Goal: Book appointment/travel/reservation

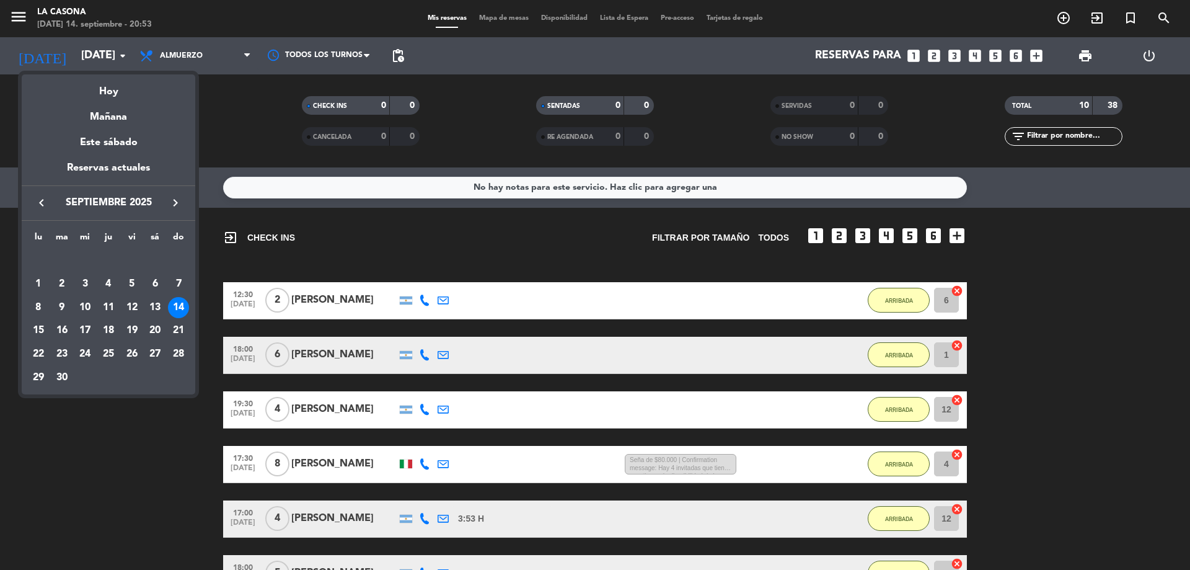
scroll to position [322, 0]
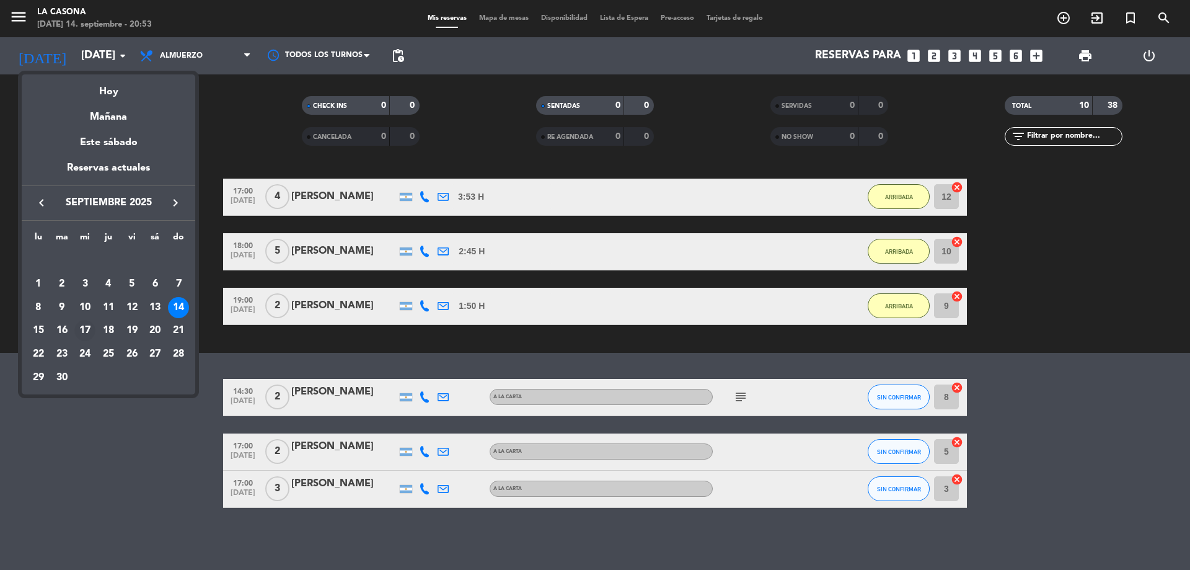
click at [81, 332] on div "17" at bounding box center [84, 330] width 21 height 21
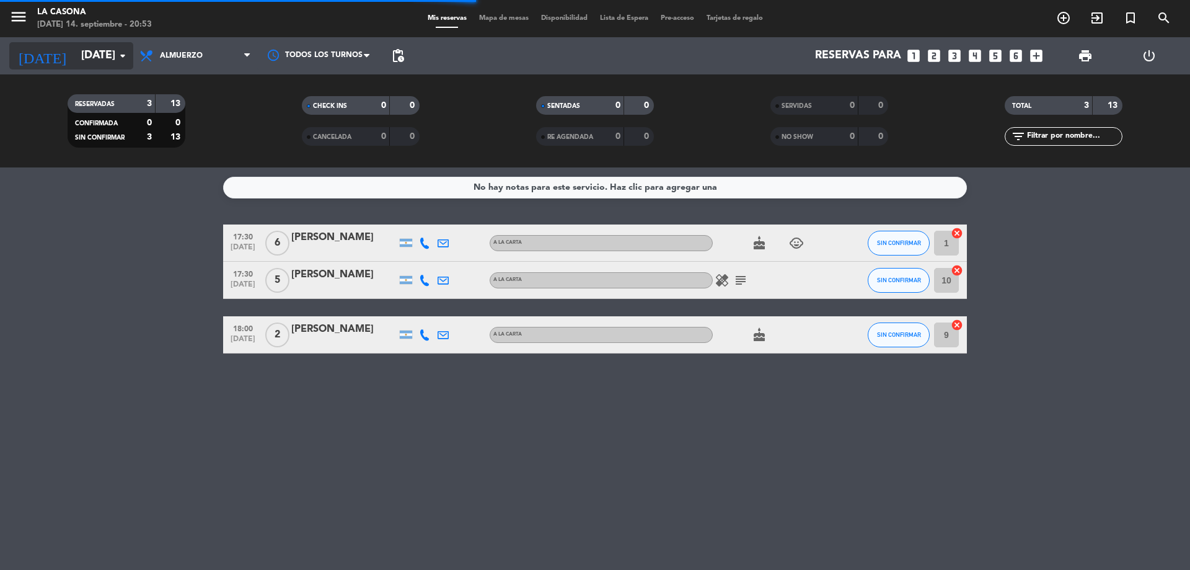
scroll to position [0, 0]
click at [75, 56] on input "[DATE]" at bounding box center [147, 55] width 144 height 25
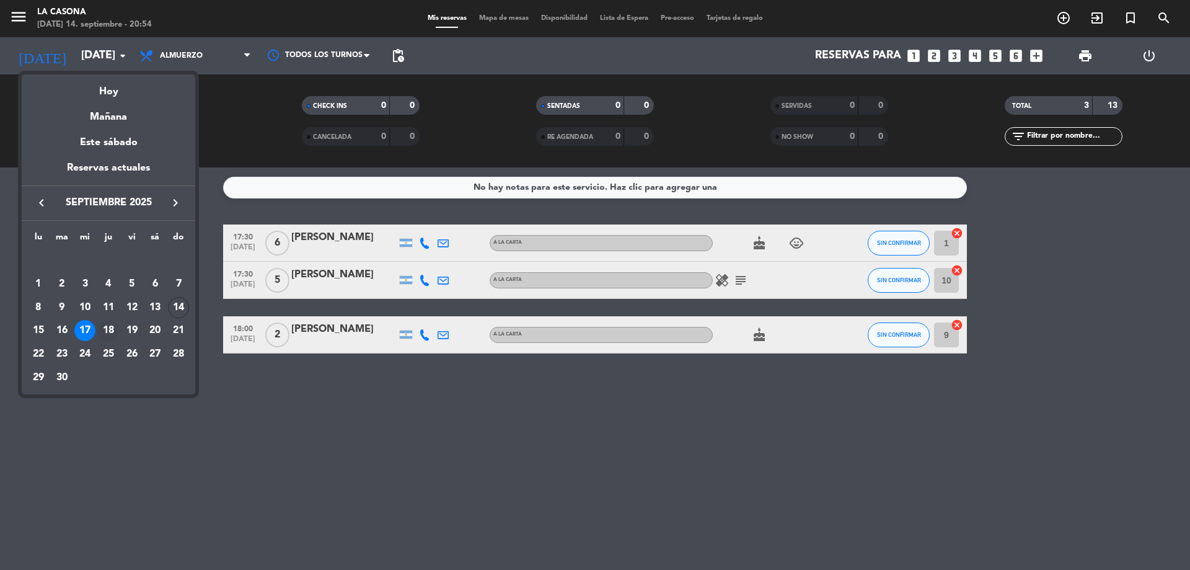
click at [116, 334] on div "18" at bounding box center [108, 330] width 21 height 21
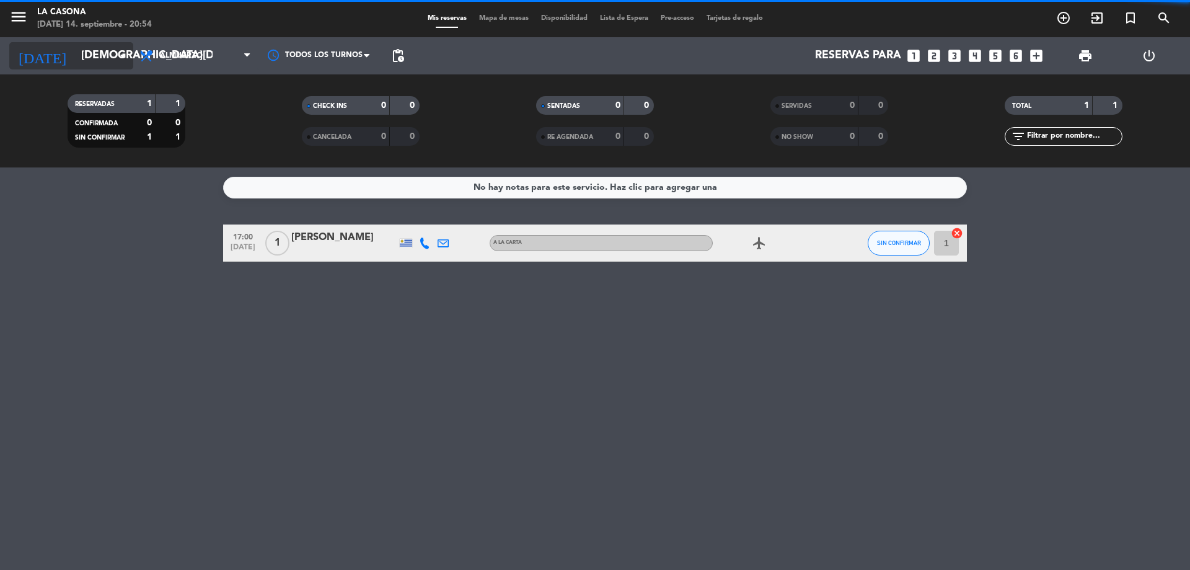
click at [112, 55] on input "[DEMOGRAPHIC_DATA][DATE]" at bounding box center [147, 55] width 144 height 25
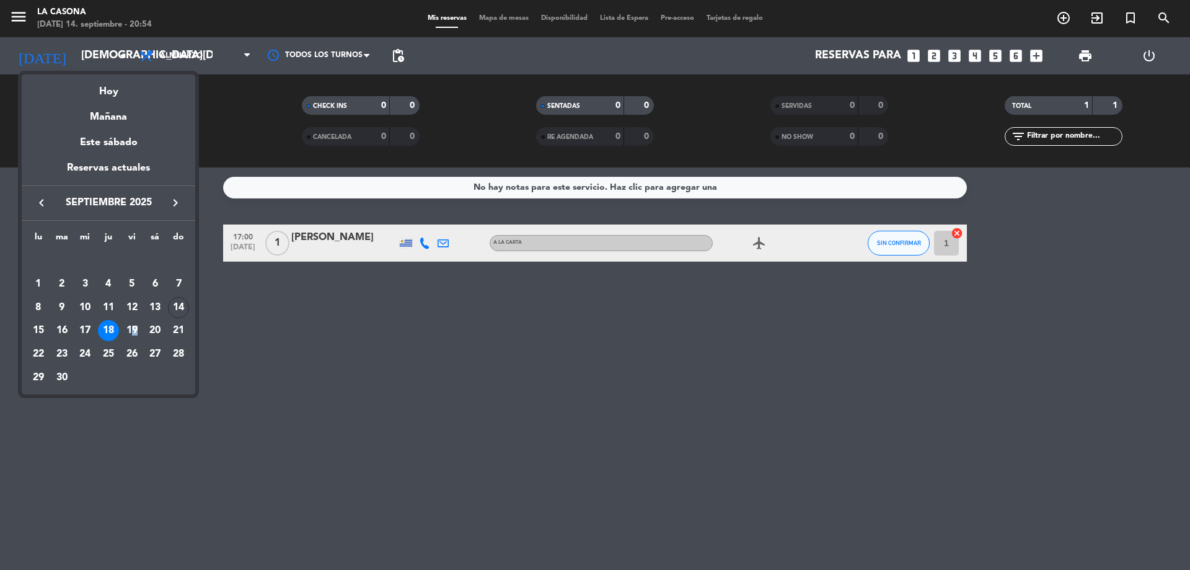
click at [135, 332] on div "19" at bounding box center [132, 330] width 21 height 21
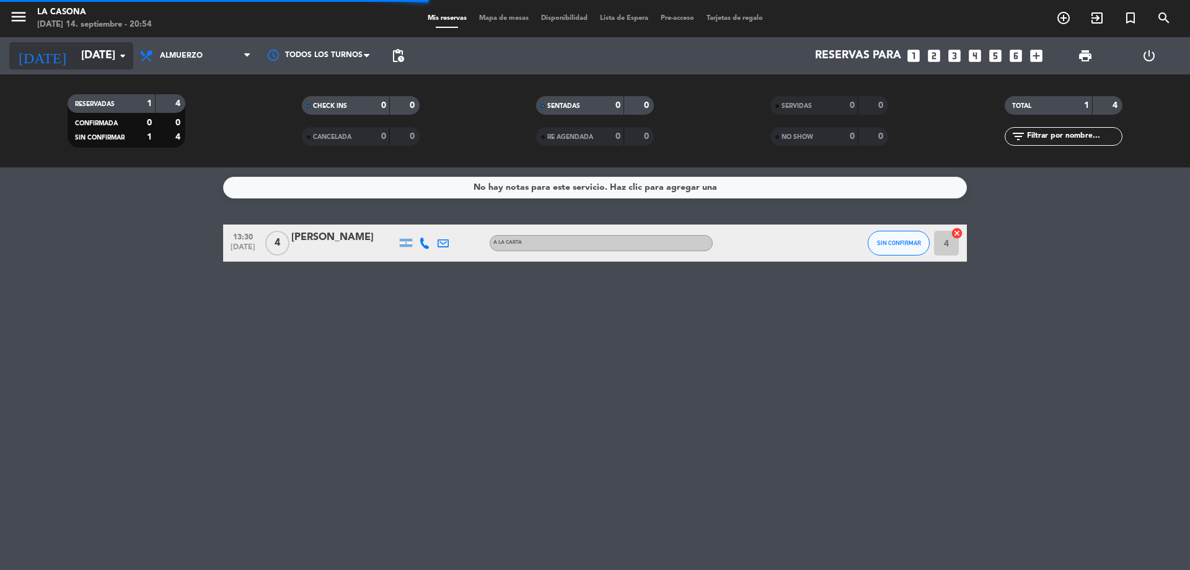
click at [107, 56] on input "[DATE]" at bounding box center [147, 55] width 144 height 25
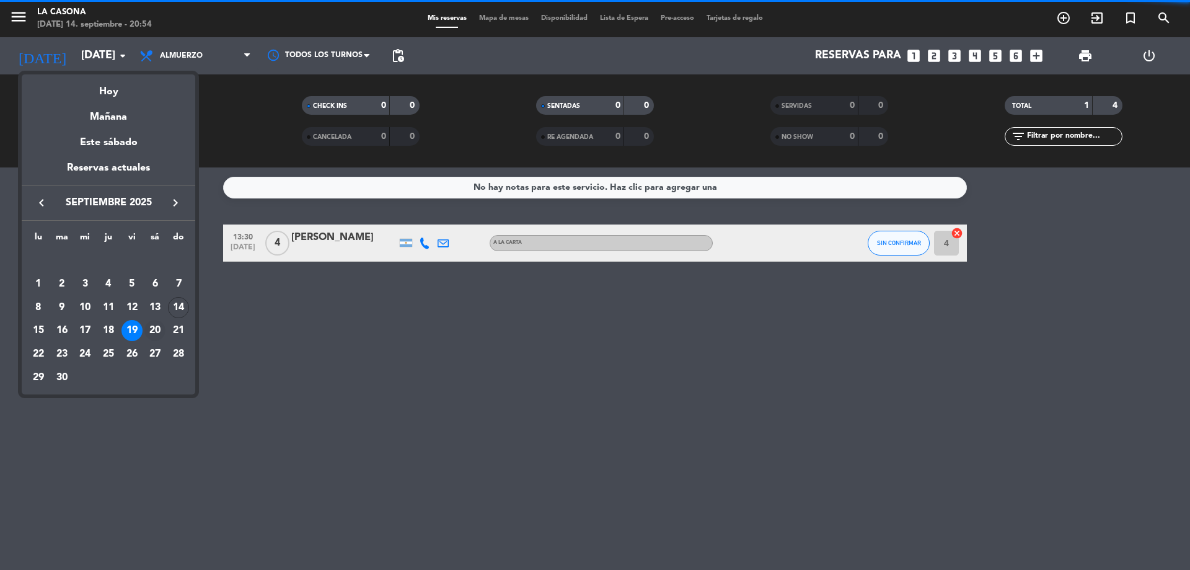
click at [150, 332] on div "20" at bounding box center [154, 330] width 21 height 21
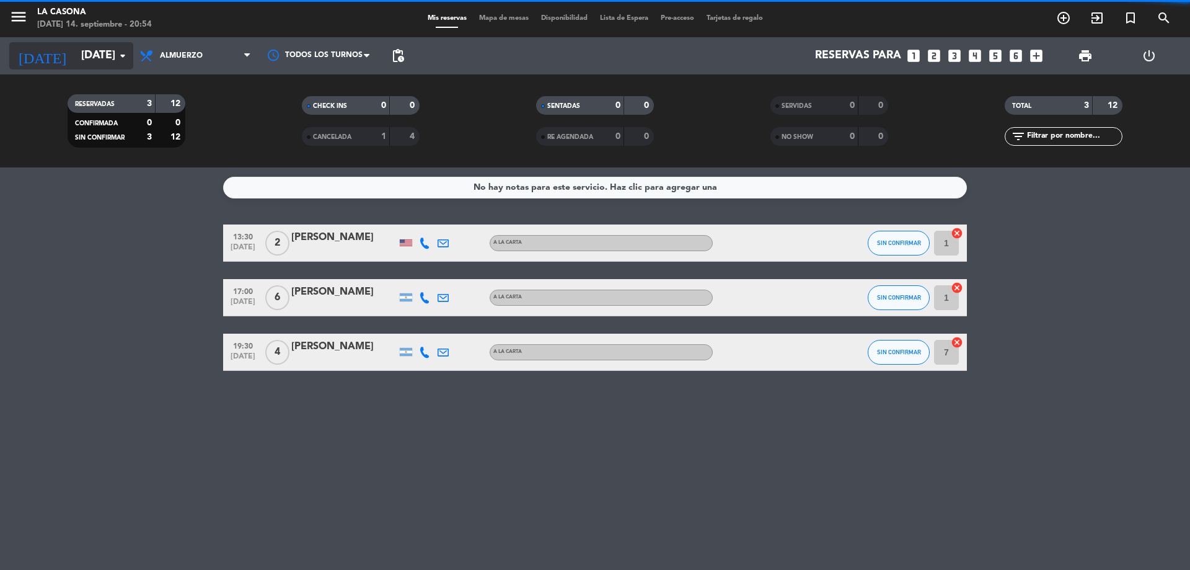
click at [99, 56] on input "[DATE]" at bounding box center [147, 55] width 144 height 25
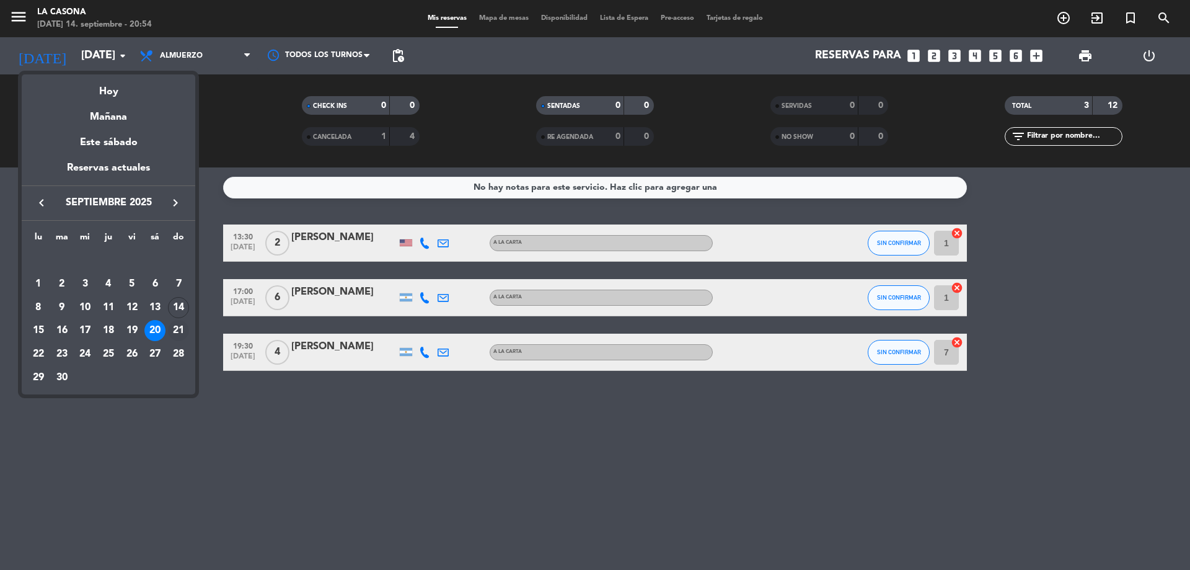
click at [180, 332] on div "21" at bounding box center [178, 330] width 21 height 21
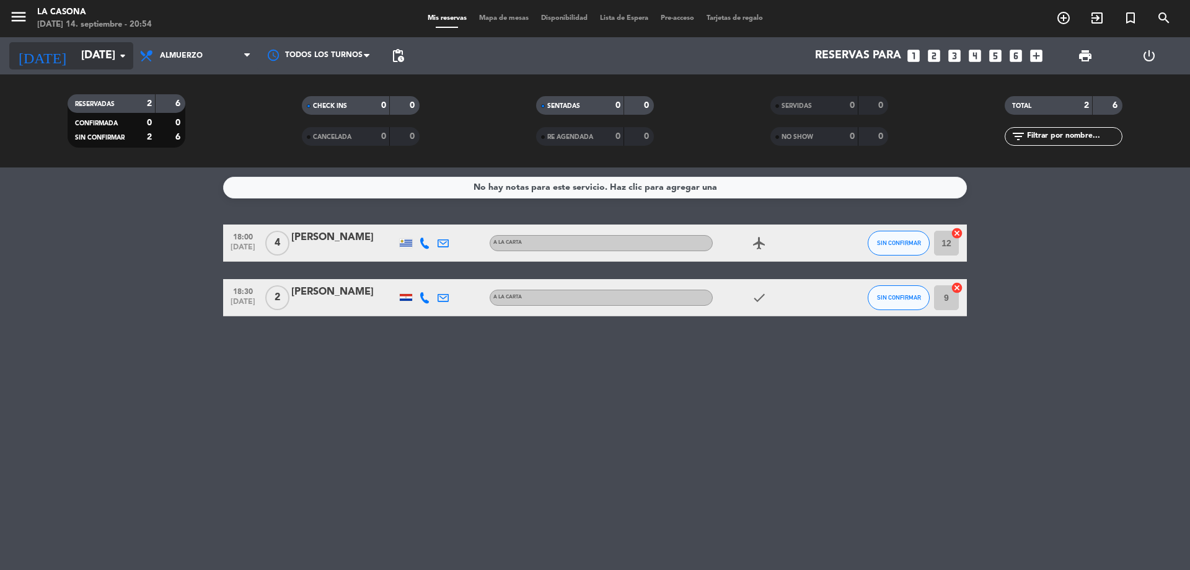
click at [97, 57] on input "[DATE]" at bounding box center [147, 55] width 144 height 25
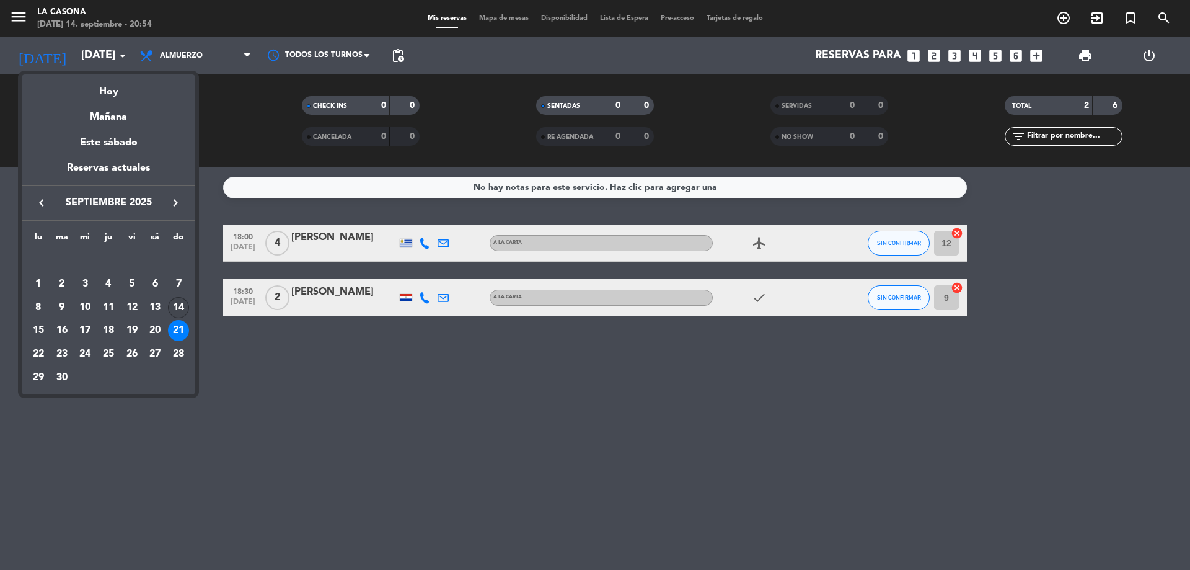
click at [174, 312] on div "14" at bounding box center [178, 307] width 21 height 21
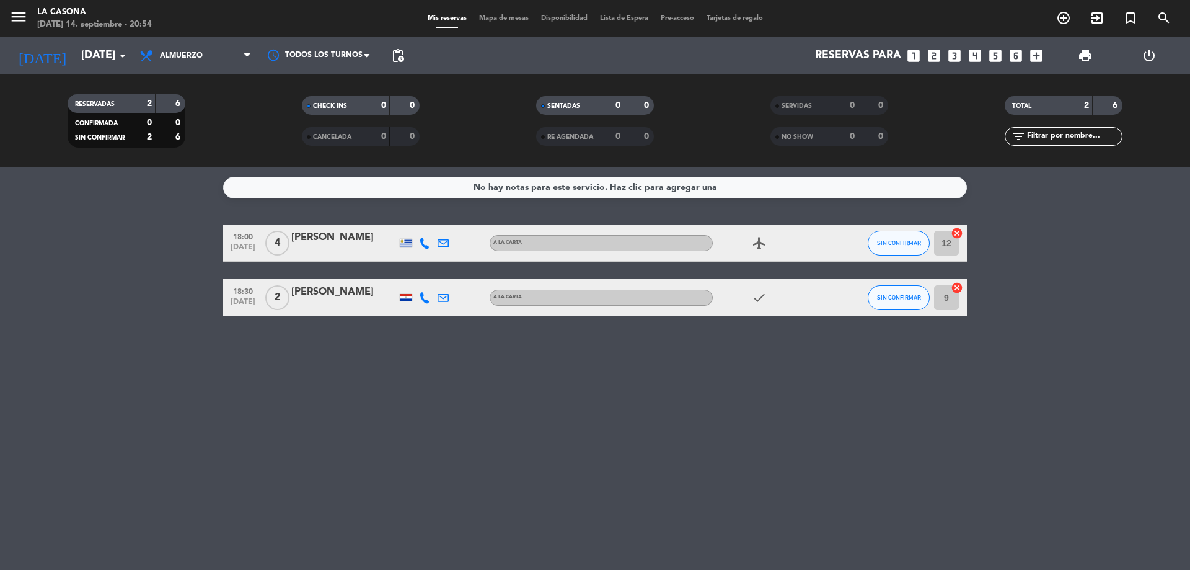
type input "[DATE]"
